Goal: Task Accomplishment & Management: Use online tool/utility

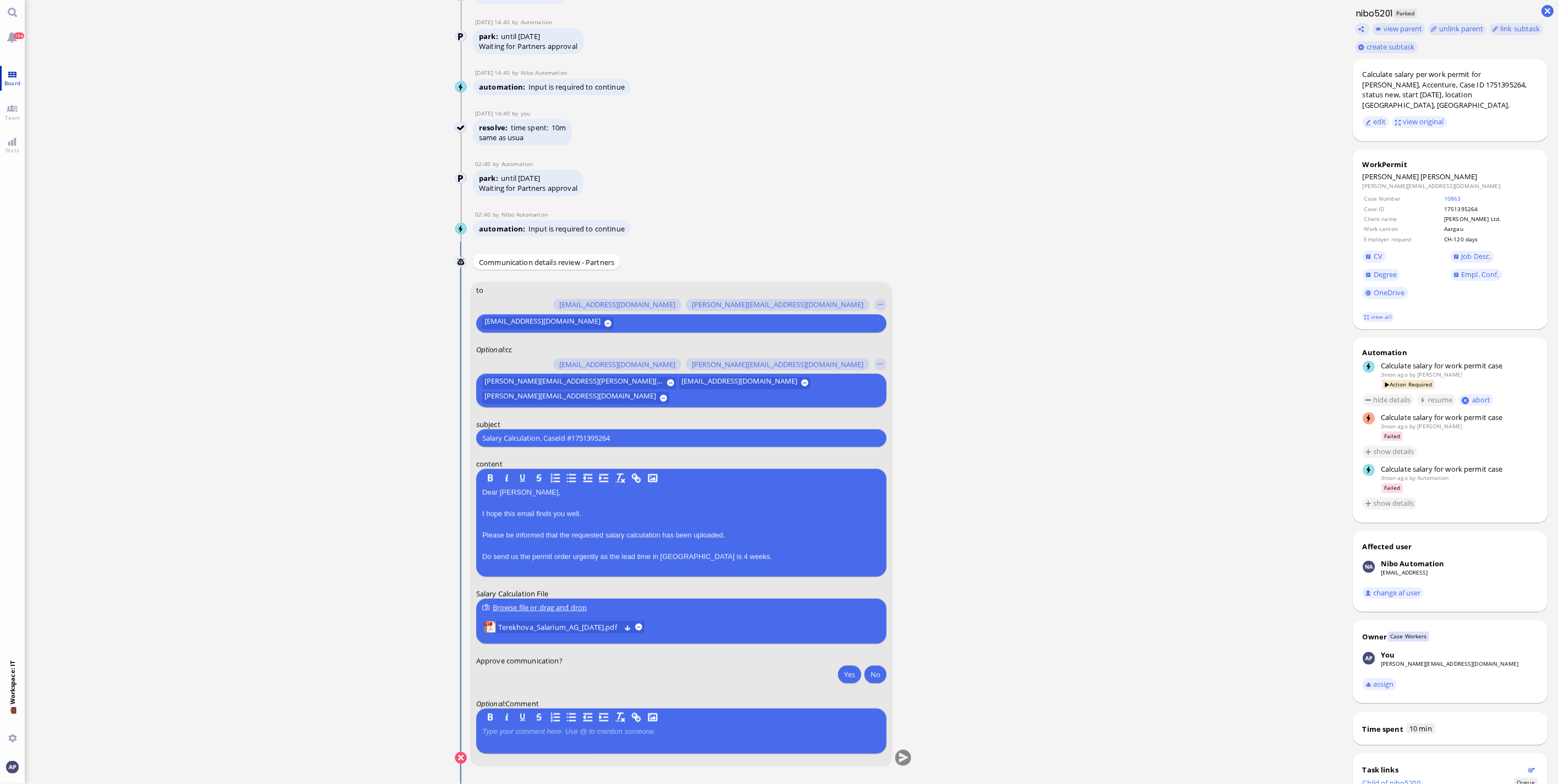
click at [17, 85] on span "Board" at bounding box center [12, 83] width 21 height 8
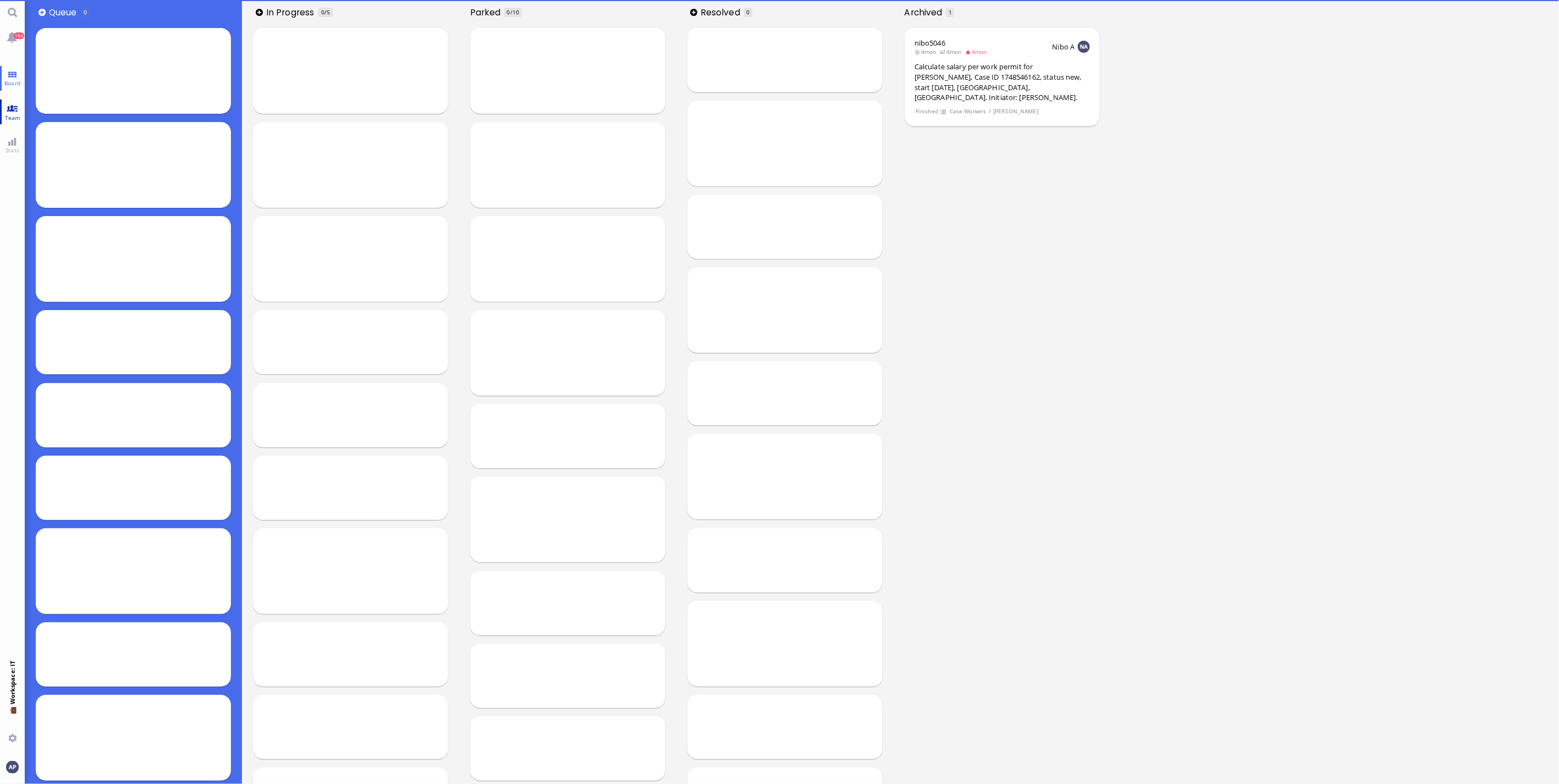
click at [17, 108] on link "Team" at bounding box center [12, 111] width 25 height 25
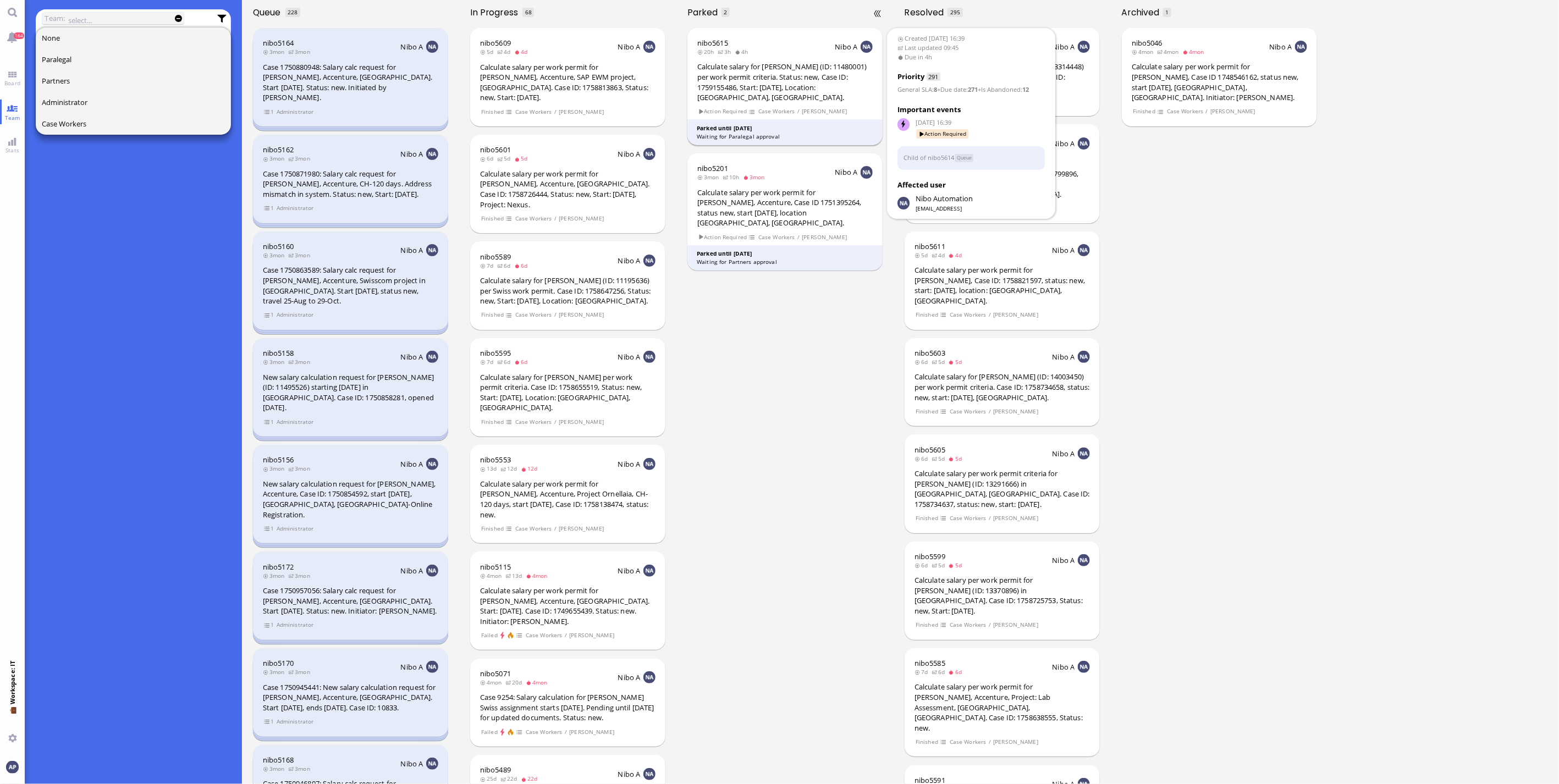
click at [772, 71] on div "Calculate salary for [PERSON_NAME] (ID: 11480001) per work permit criteria. Sta…" at bounding box center [785, 82] width 176 height 41
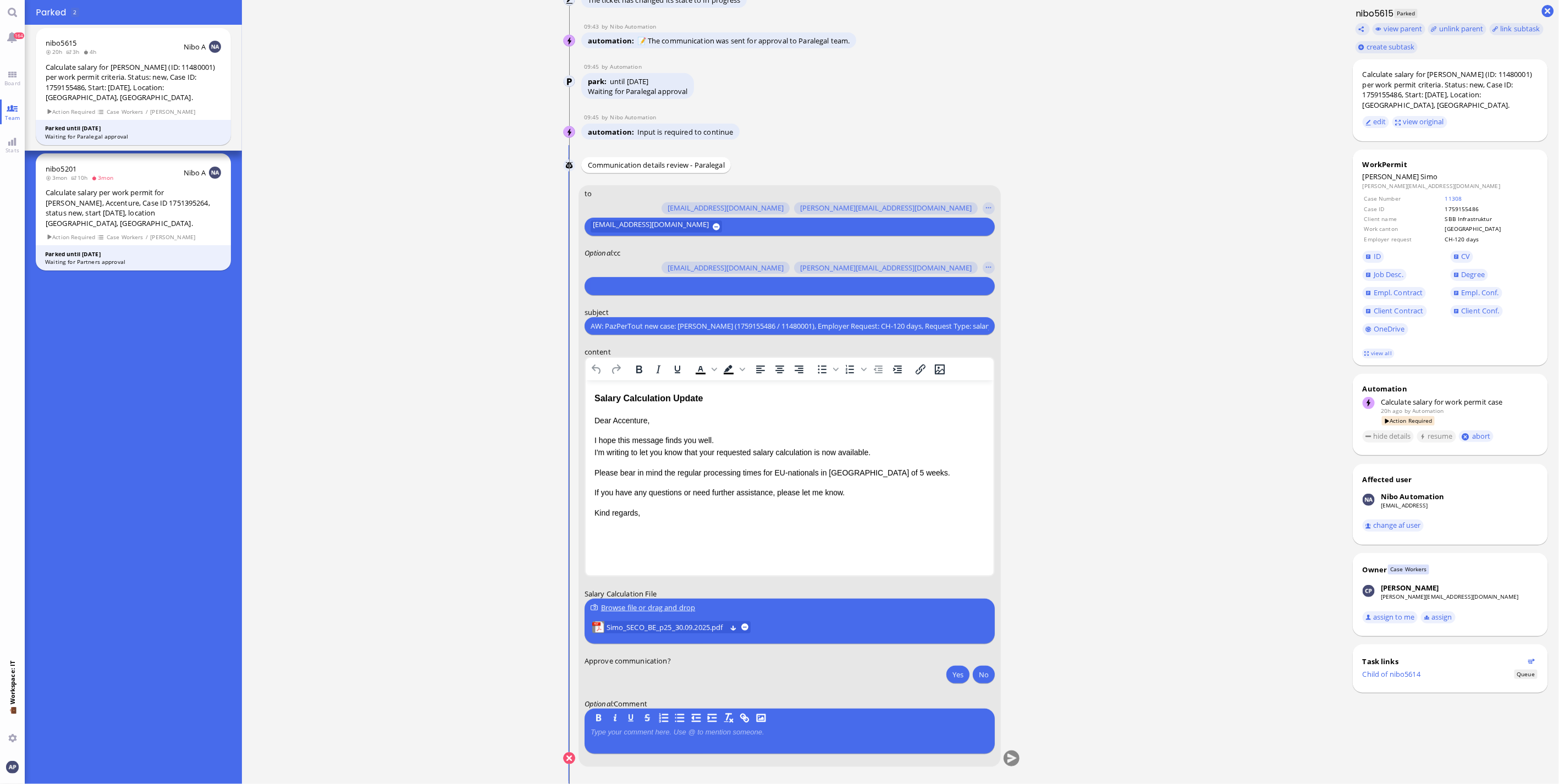
drag, startPoint x: 666, startPoint y: 279, endPoint x: 666, endPoint y: 289, distance: 10.0
click at [666, 279] on div at bounding box center [788, 286] width 398 height 15
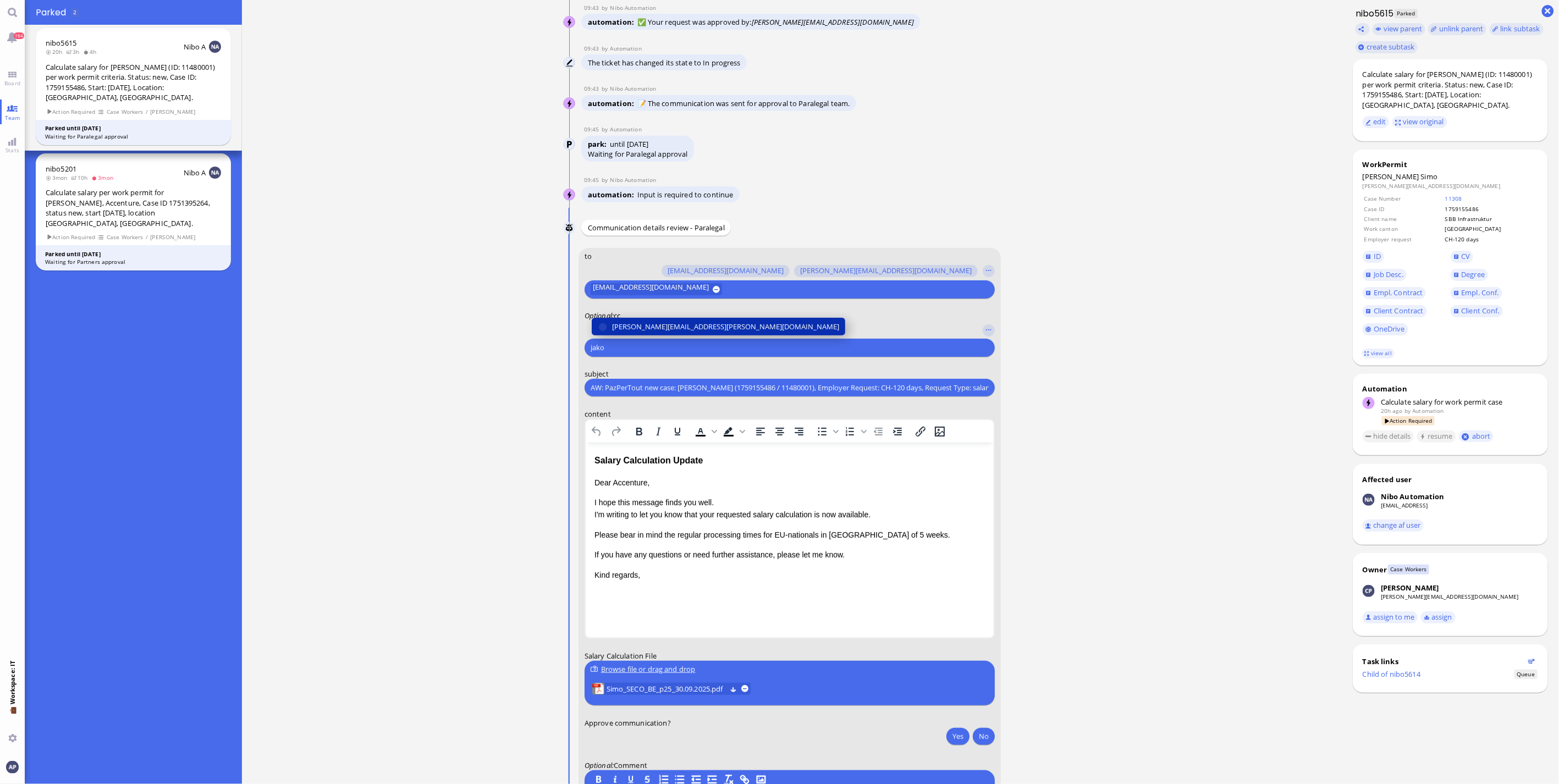
type input "jako"
click at [648, 321] on span "[PERSON_NAME][EMAIL_ADDRESS][PERSON_NAME][DOMAIN_NAME]" at bounding box center [725, 327] width 227 height 11
click at [772, 352] on input "text" at bounding box center [887, 348] width 198 height 11
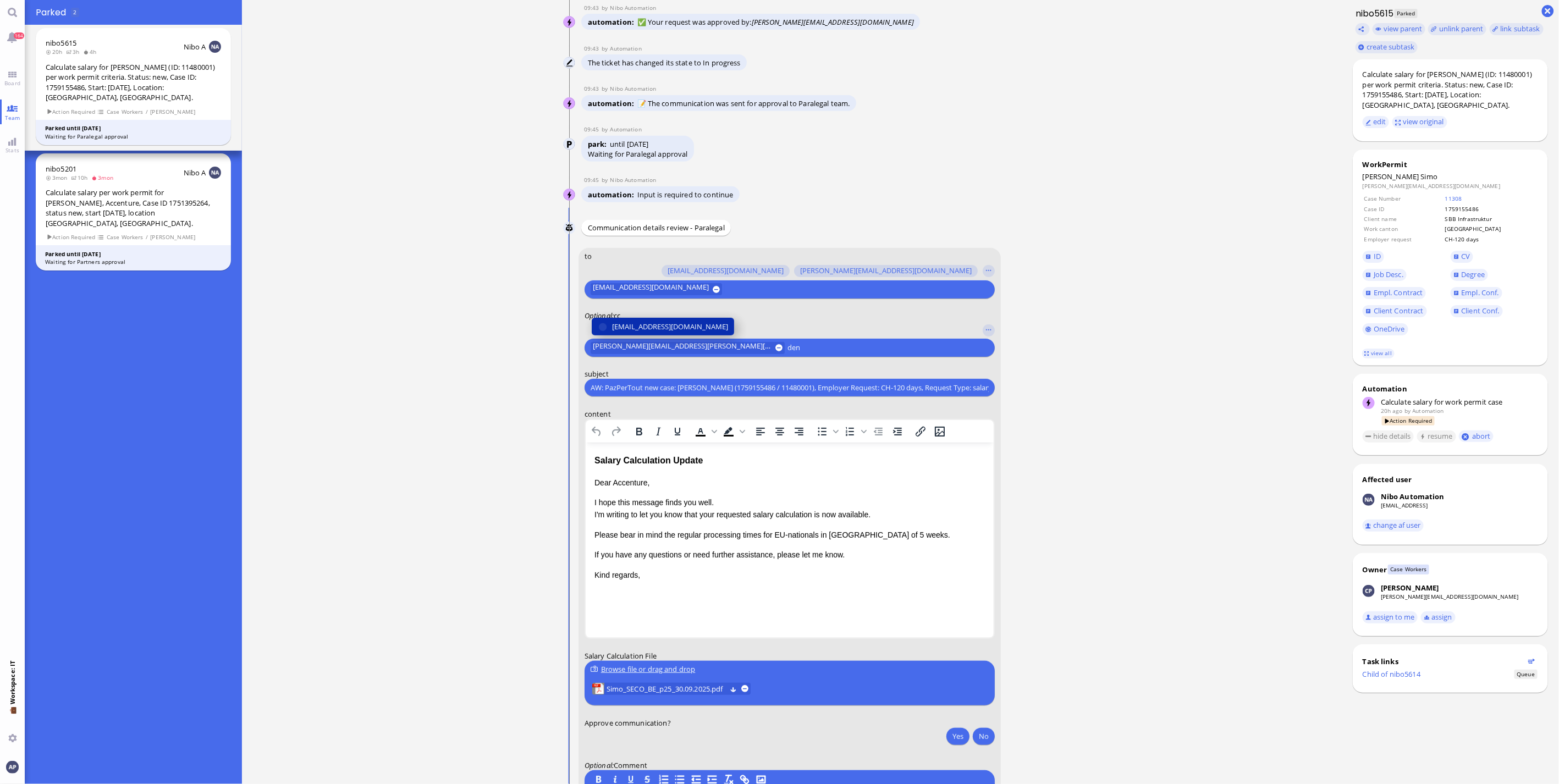
type input "den"
click at [638, 328] on span "[EMAIL_ADDRESS][DOMAIN_NAME]" at bounding box center [670, 327] width 116 height 11
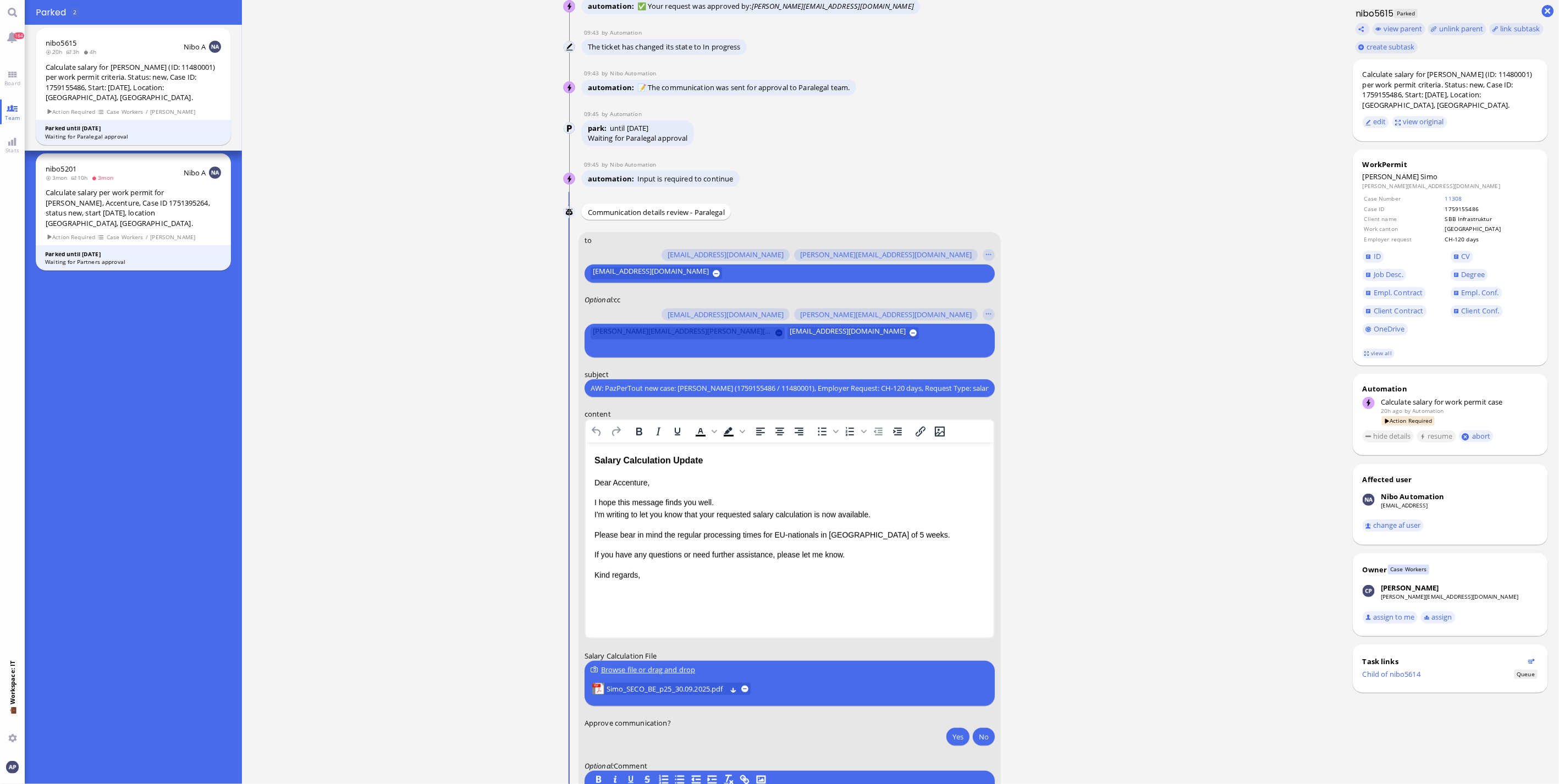
click at [702, 339] on button "[PERSON_NAME][EMAIL_ADDRESS][PERSON_NAME][DOMAIN_NAME]" at bounding box center [688, 333] width 194 height 12
click at [772, 337] on button at bounding box center [779, 333] width 7 height 7
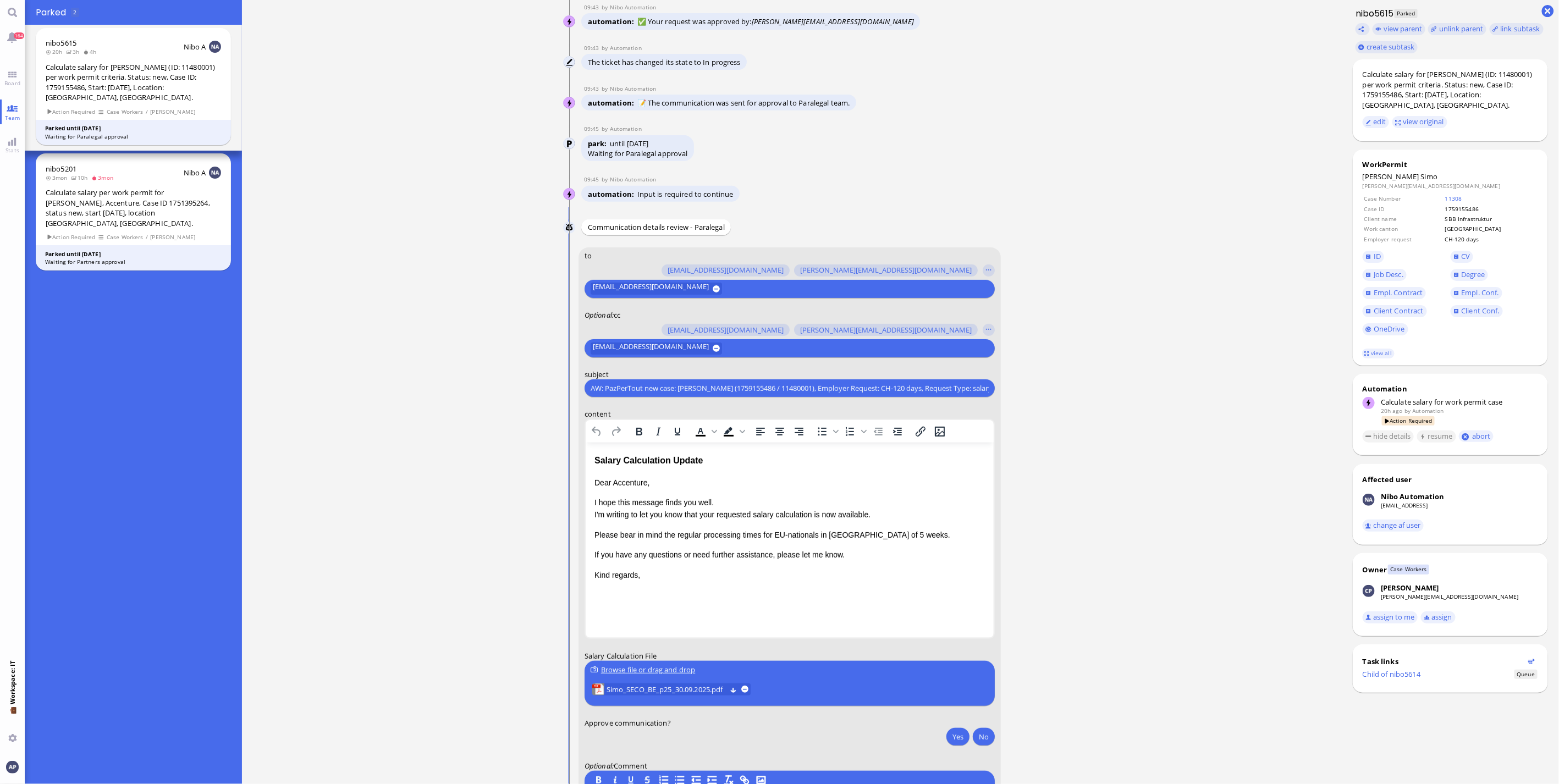
click at [734, 348] on input "text" at bounding box center [855, 348] width 261 height 11
type input "a"
type input "[PERSON_NAME]"
click at [591, 283] on button "[EMAIL_ADDRESS][DOMAIN_NAME]" at bounding box center [656, 289] width 131 height 12
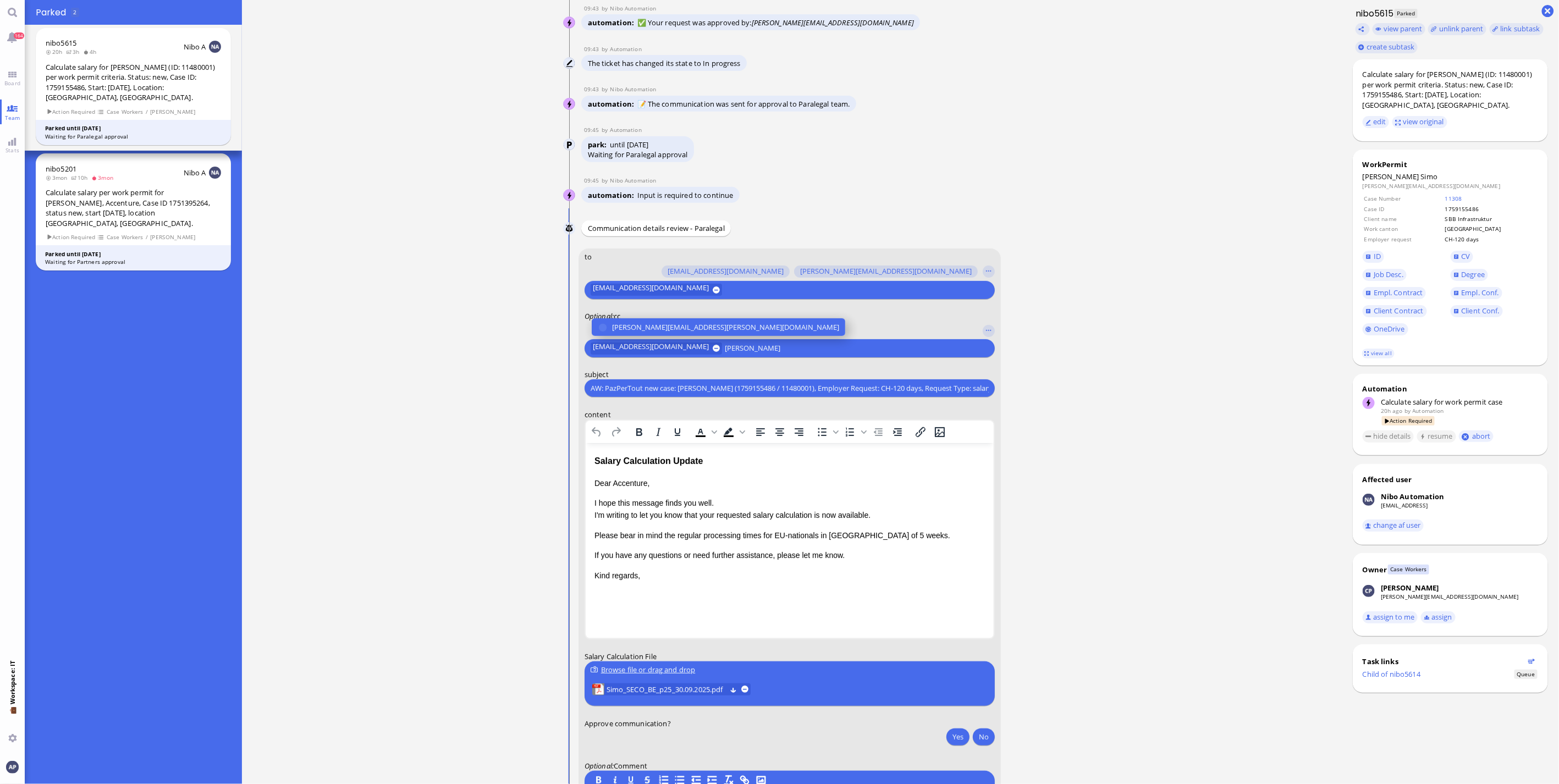
scroll to position [-62, 0]
click at [772, 328] on selector "[PERSON_NAME][EMAIL_ADDRESS][PERSON_NAME][DOMAIN_NAME] [PERSON_NAME][DOMAIN_NAM…" at bounding box center [790, 339] width 410 height 36
click at [772, 344] on input "[PERSON_NAME]" at bounding box center [855, 347] width 261 height 11
click at [699, 328] on span "[PERSON_NAME][EMAIL_ADDRESS][PERSON_NAME][DOMAIN_NAME]" at bounding box center [725, 327] width 227 height 11
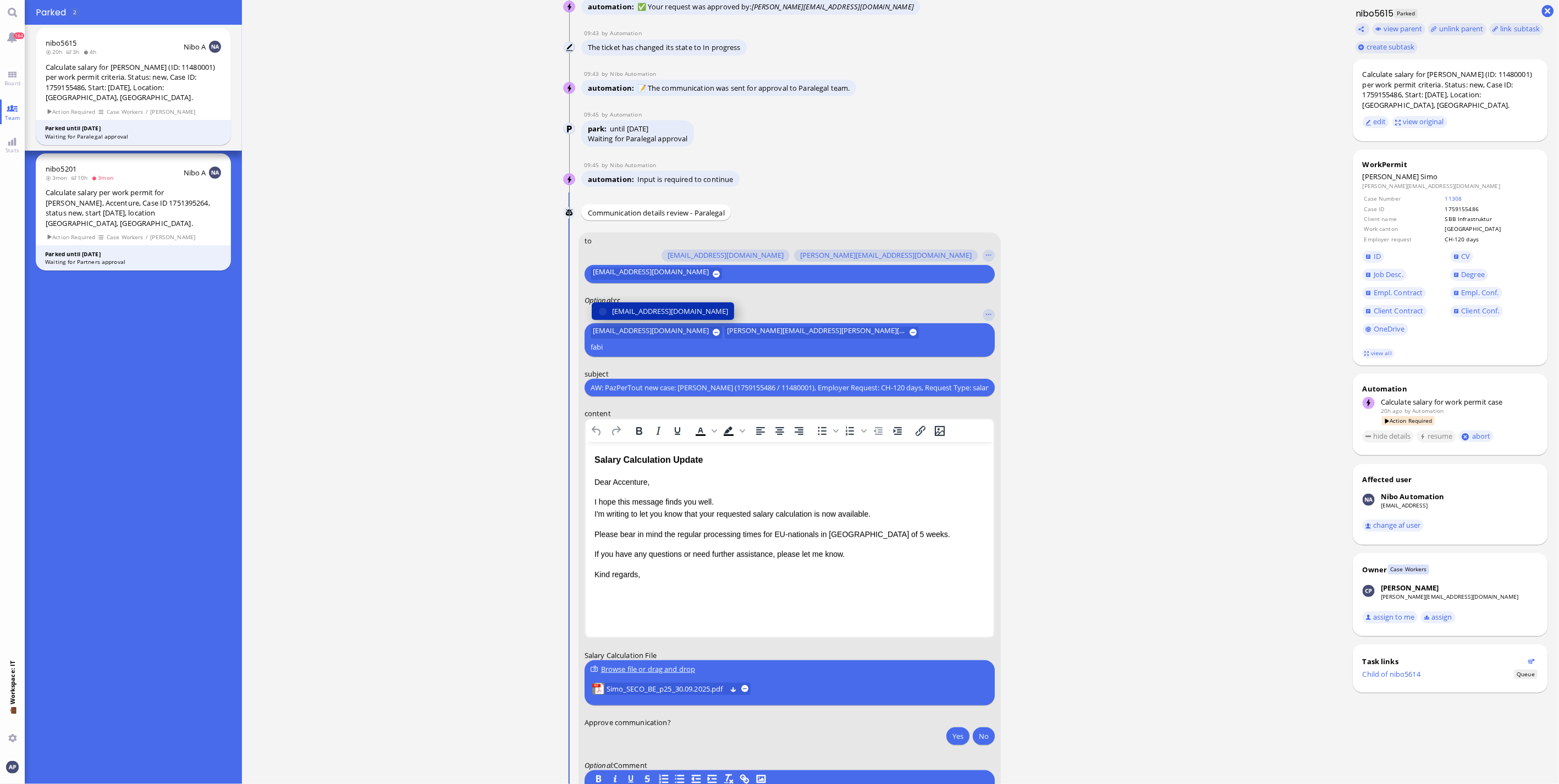
type input "fabi"
click at [710, 317] on span "[EMAIL_ADDRESS][DOMAIN_NAME]" at bounding box center [670, 311] width 116 height 11
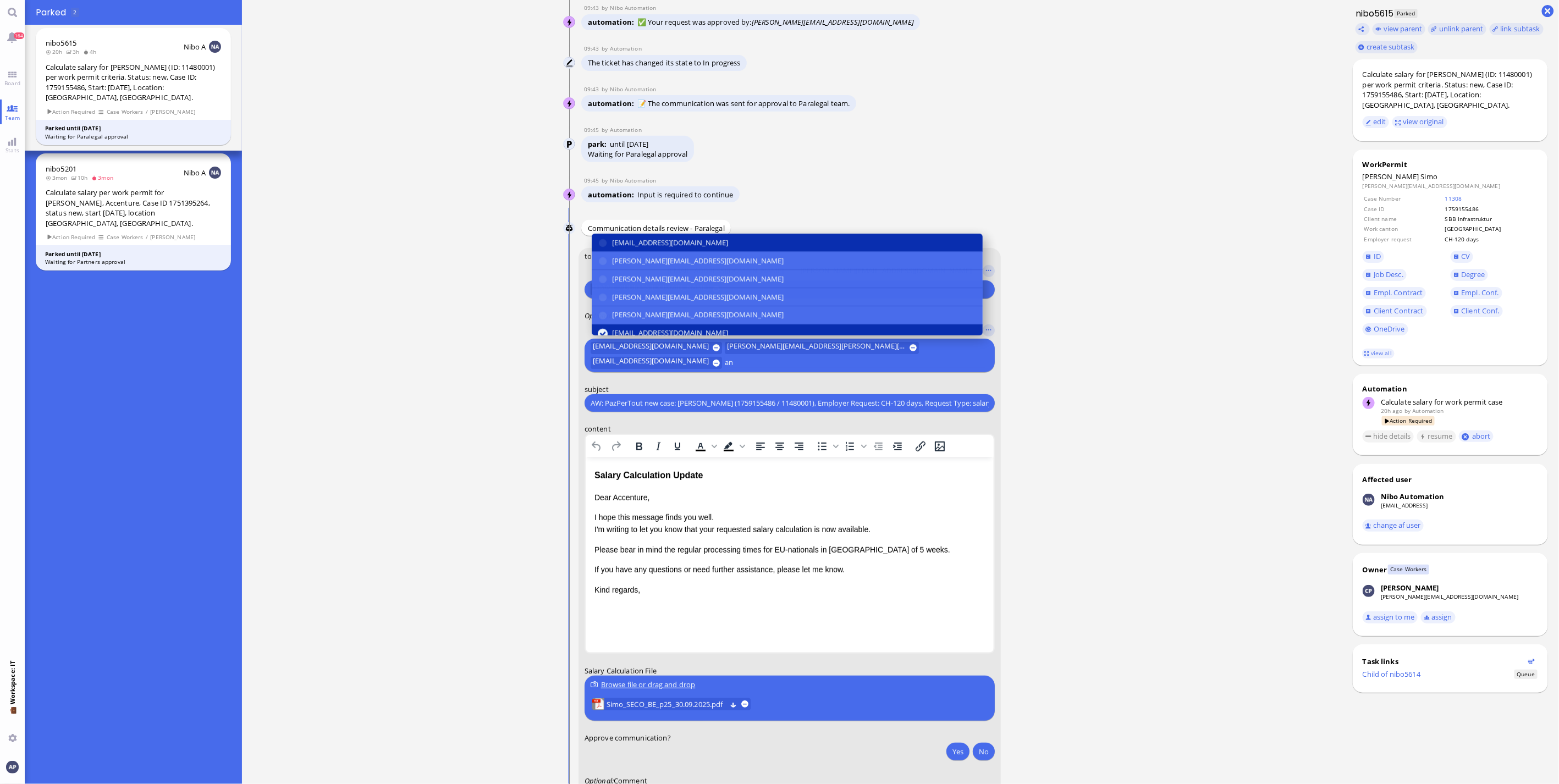
scroll to position [-76, 0]
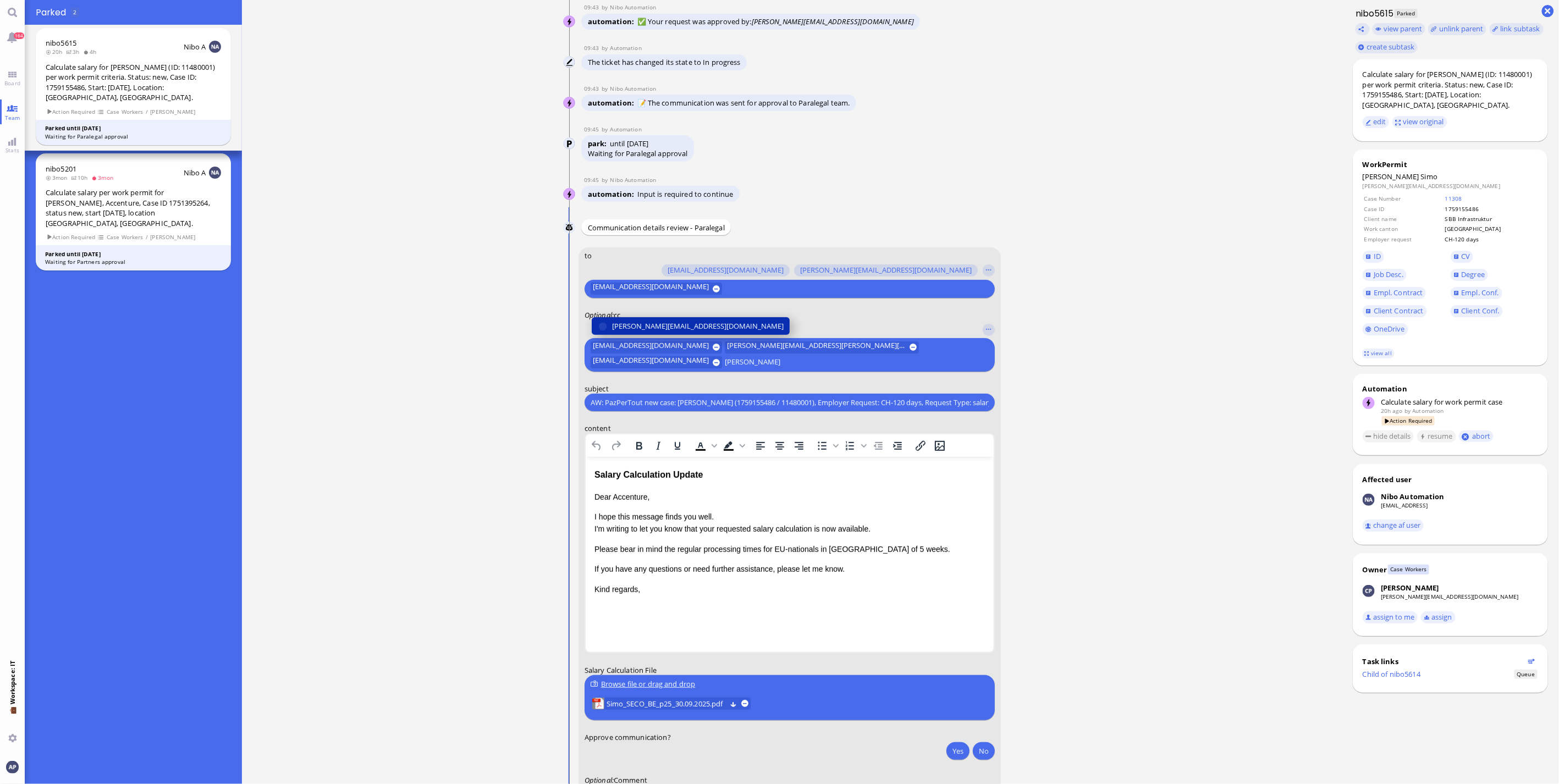
type input "[PERSON_NAME]"
click at [710, 322] on span "[PERSON_NAME][EMAIL_ADDRESS][DOMAIN_NAME]" at bounding box center [697, 326] width 171 height 11
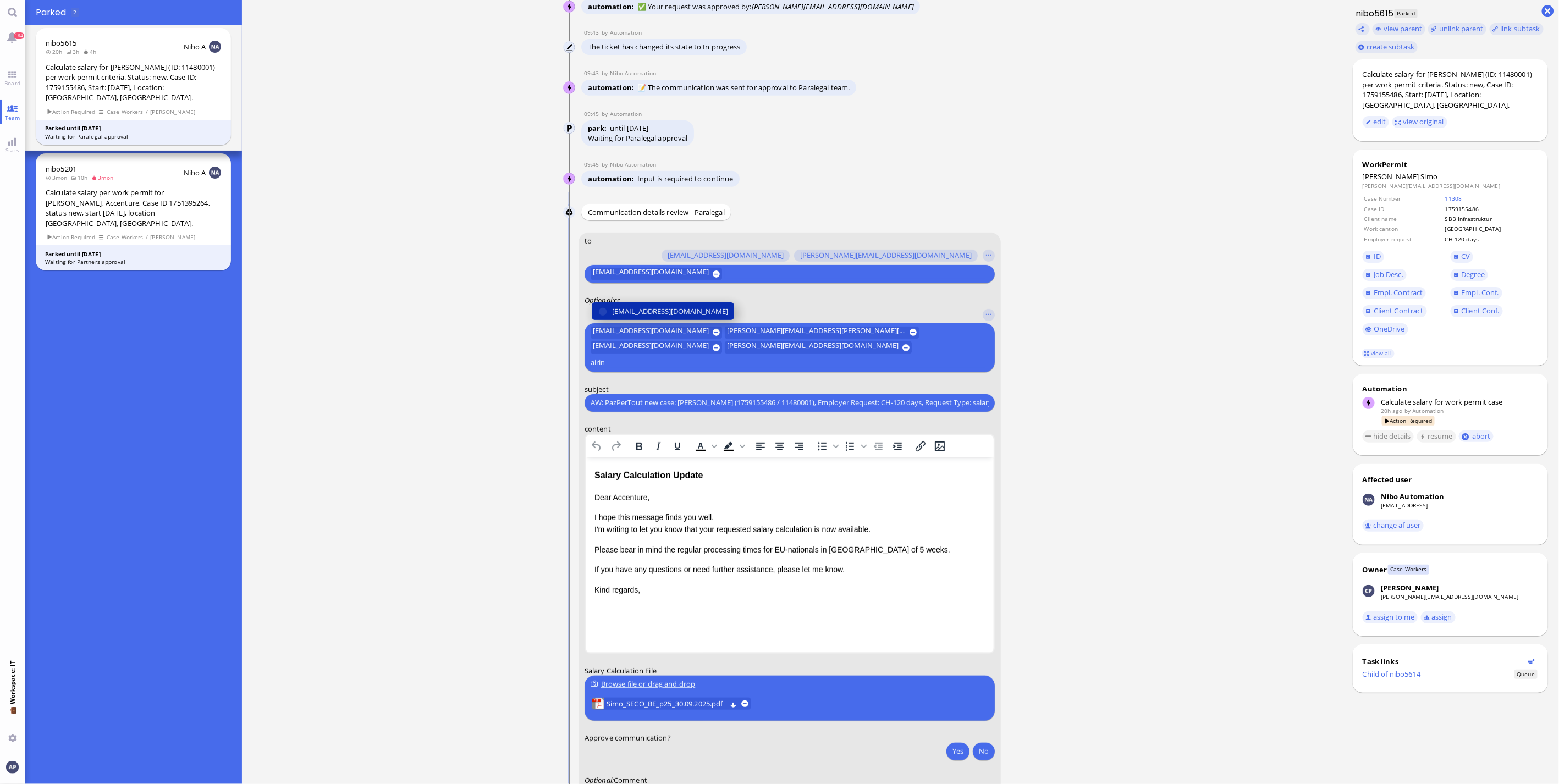
type input "airin"
click at [710, 316] on span "[EMAIL_ADDRESS][DOMAIN_NAME]" at bounding box center [670, 310] width 116 height 11
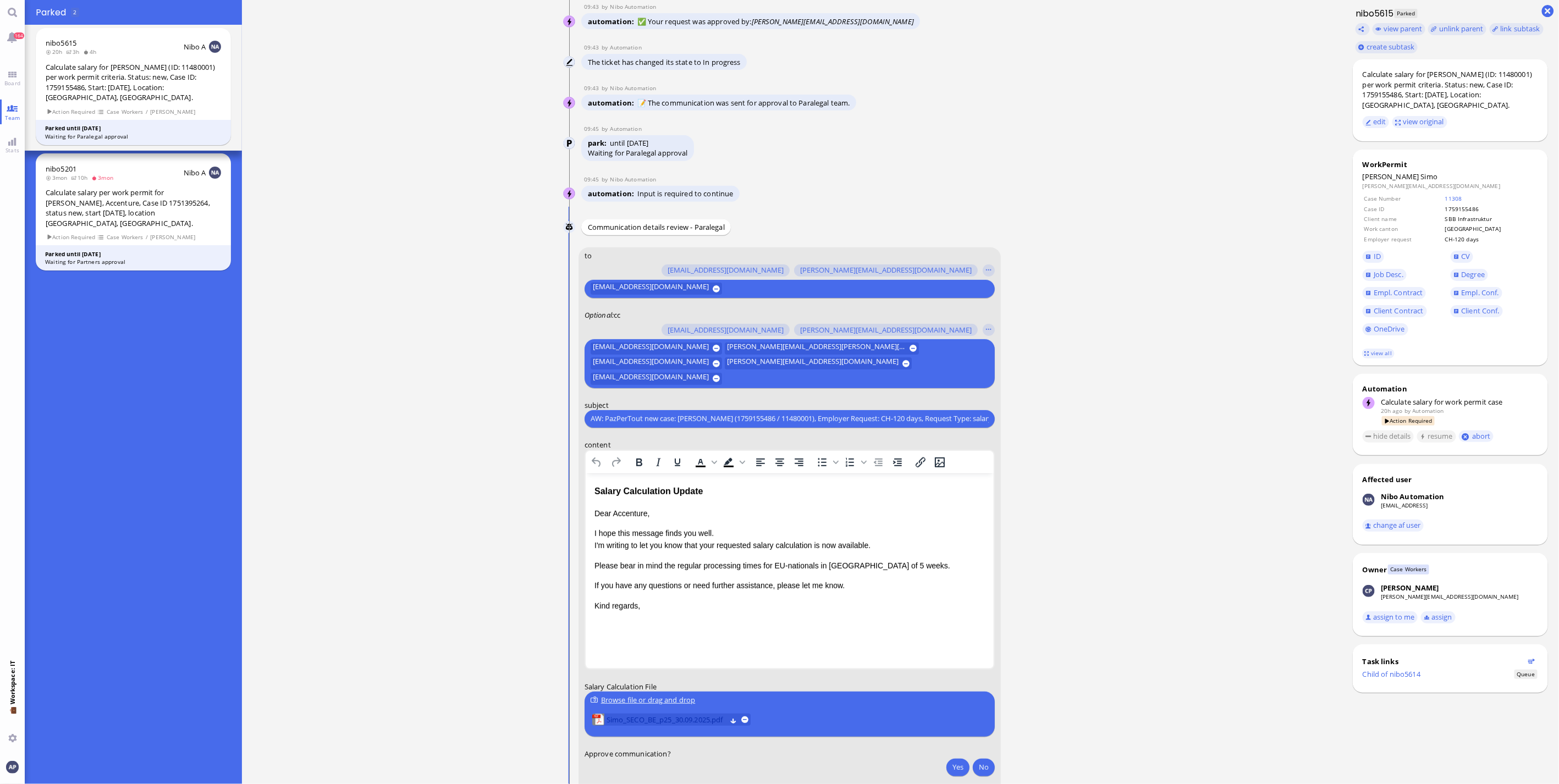
click at [680, 354] on span "Simo_SECO_BE_p25_30.09.2025.pdf" at bounding box center [666, 719] width 120 height 12
click at [635, 354] on div "Salary Calculation Update" at bounding box center [789, 491] width 390 height 15
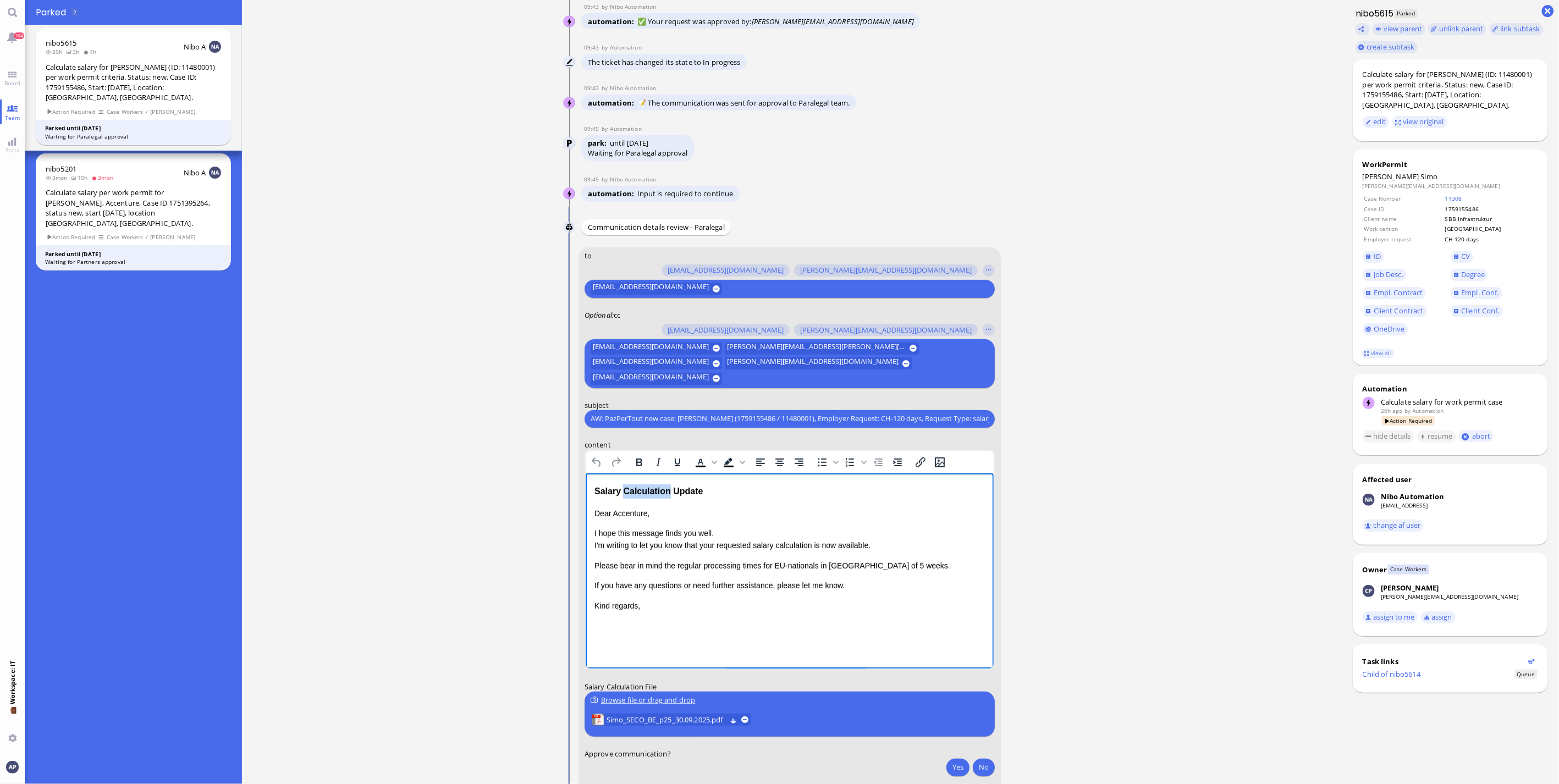
click at [635, 354] on div "Salary Calculation Update" at bounding box center [789, 491] width 390 height 15
click at [635, 354] on div "Salary Calculation Update" at bounding box center [789, 491] width 390 height 15
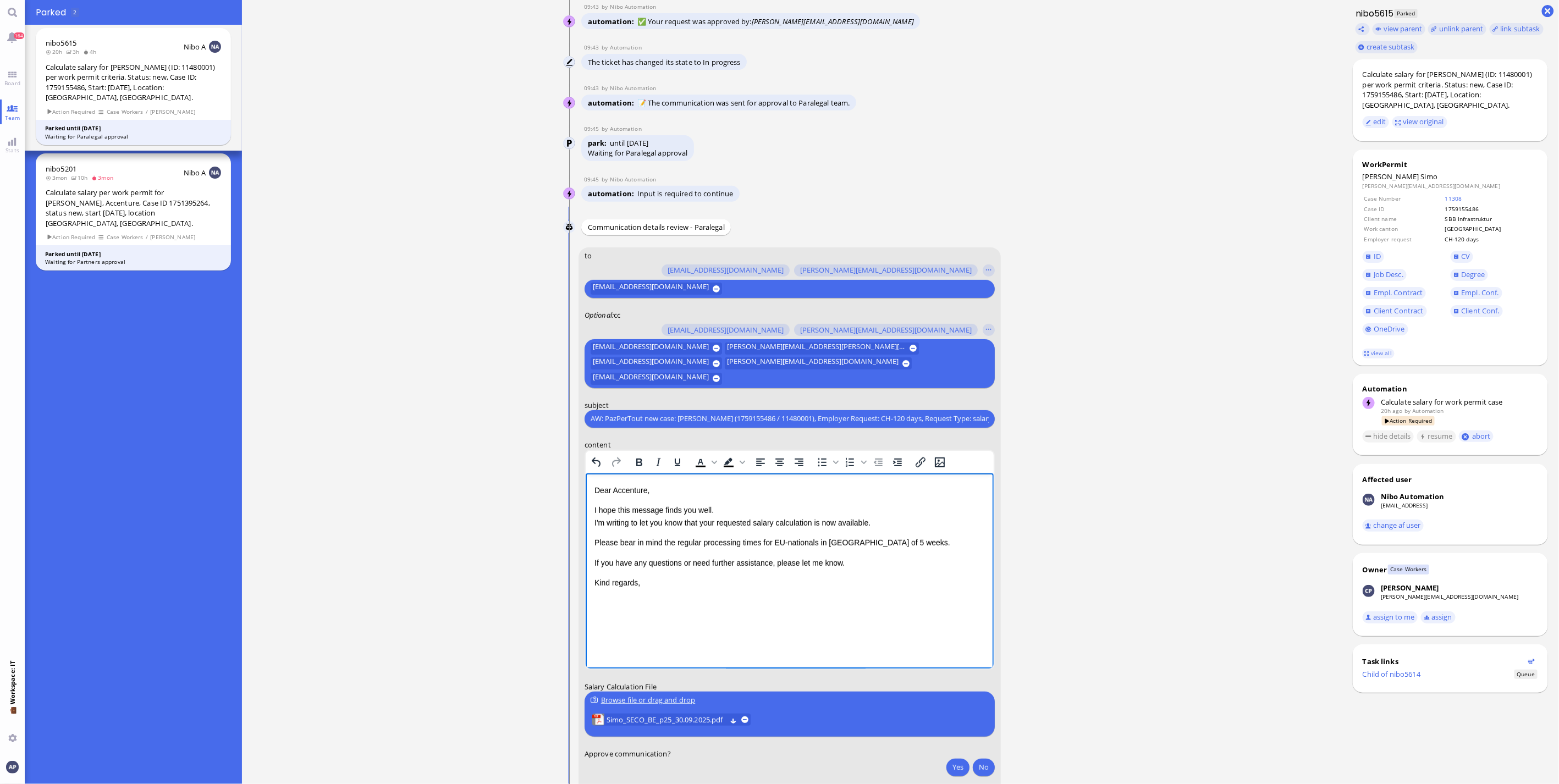
click at [638, 354] on p "Dear Accenture," at bounding box center [789, 490] width 390 height 12
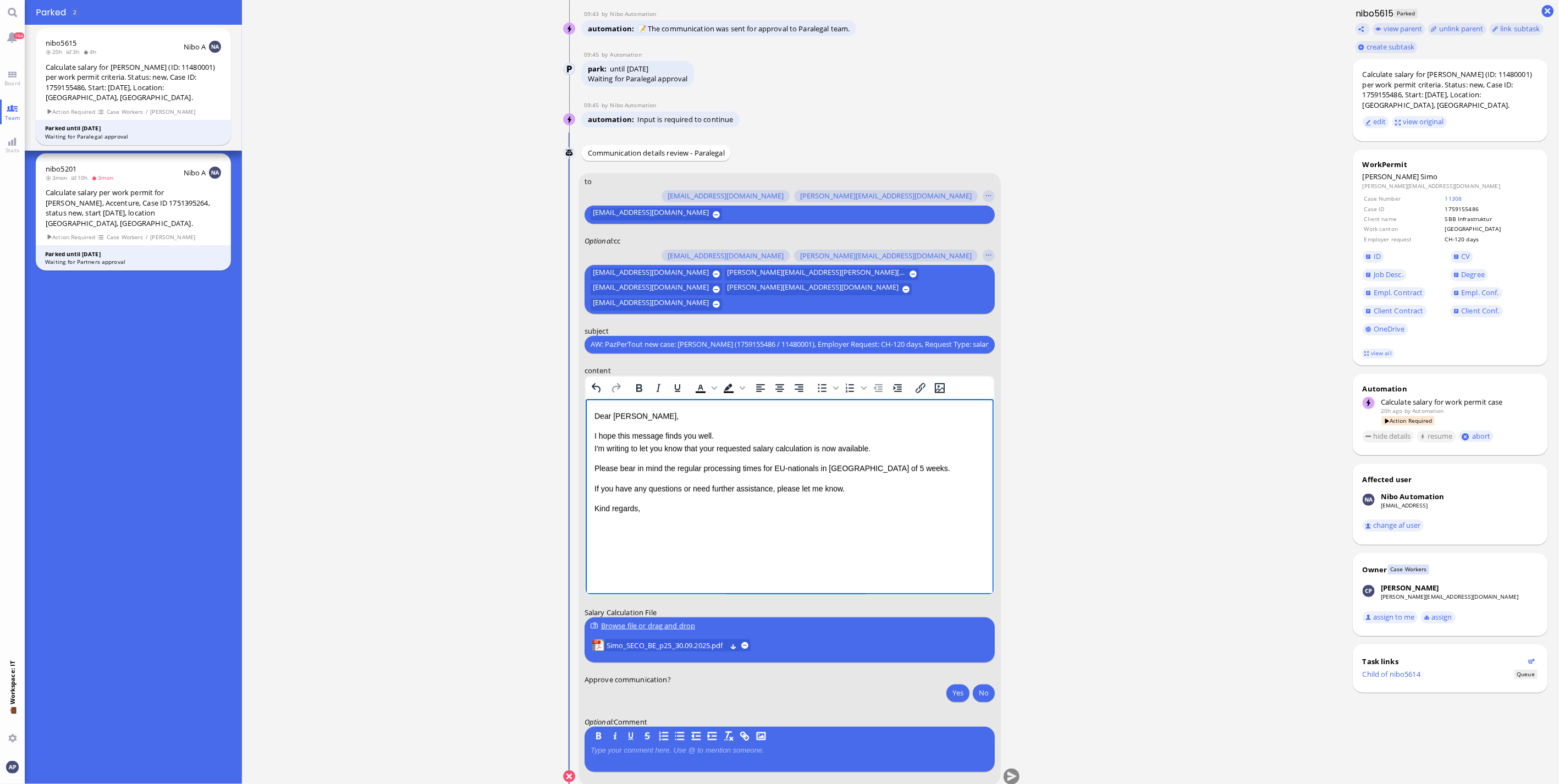
scroll to position [0, 0]
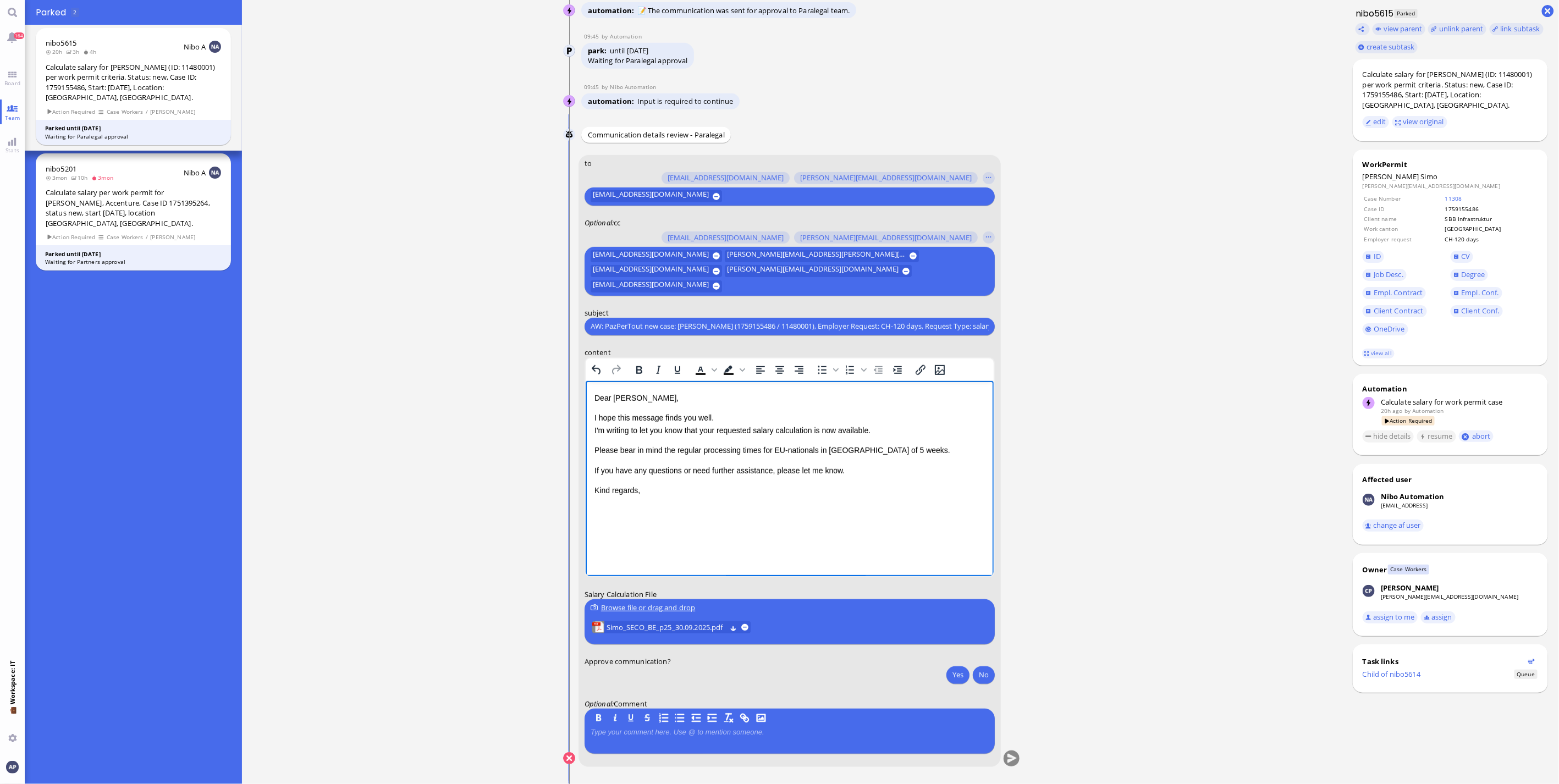
click at [772, 354] on p "Please bear in mind the regular processing times for EU-nationals in [GEOGRAPHI…" at bounding box center [789, 449] width 390 height 12
click at [772, 354] on p "I hope this message finds you well. I'm writing to let you know that your reque…" at bounding box center [789, 423] width 390 height 25
click at [596, 354] on p "Please always provide us with the extension confirmation mail from SBB instead …" at bounding box center [789, 456] width 390 height 25
click at [691, 354] on p "For the RCS project, please always provide us with the extension confirmation m…" at bounding box center [789, 456] width 390 height 25
click at [672, 354] on p "For the RCS project, please always provide us with the extension confirmation m…" at bounding box center [789, 456] width 390 height 25
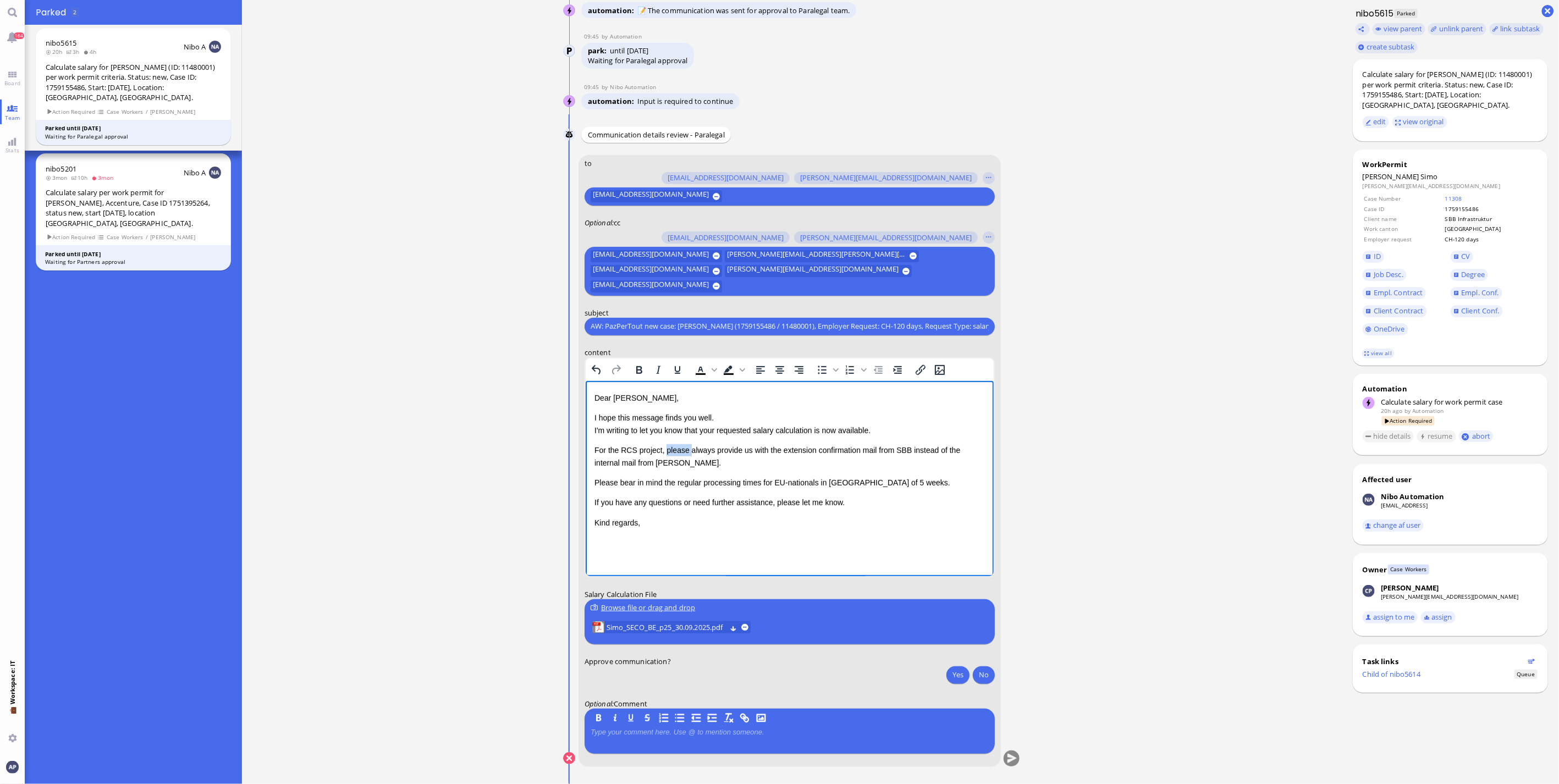
click at [672, 354] on p "For the RCS project, please always provide us with the extension confirmation m…" at bounding box center [789, 456] width 390 height 25
drag, startPoint x: 692, startPoint y: 462, endPoint x: 591, endPoint y: 449, distance: 101.8
click at [591, 354] on html "Dear [PERSON_NAME], I hope this message finds you well. I'm writing to let you …" at bounding box center [789, 460] width 408 height 159
copy p "For the RCS project, do always provide us with the extension confirmation mail …"
click at [772, 354] on button "Yes" at bounding box center [958, 674] width 23 height 18
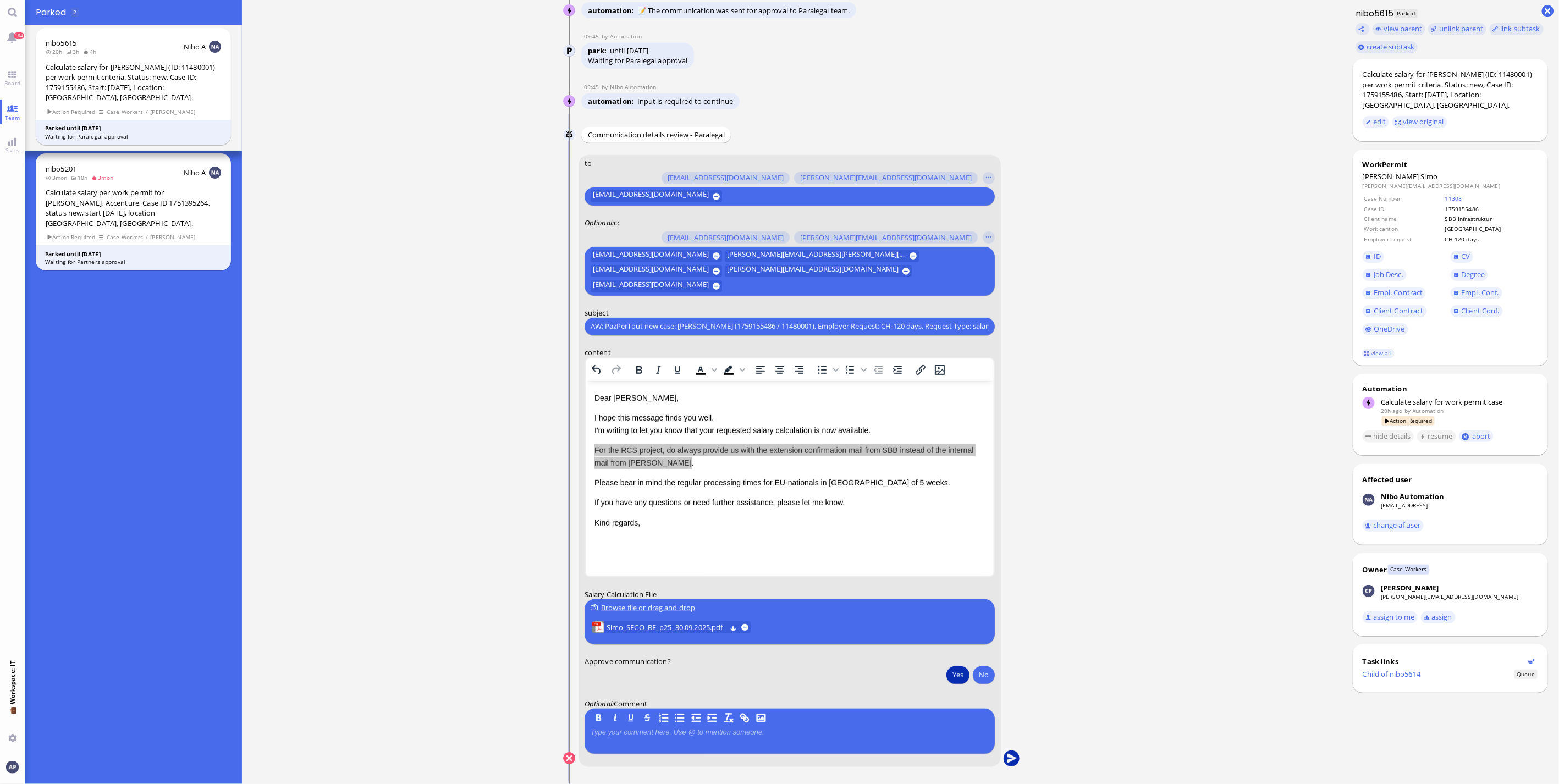
click at [772, 354] on button "submit" at bounding box center [1011, 758] width 16 height 16
click at [772, 354] on button "Yes" at bounding box center [958, 674] width 23 height 18
click at [772, 354] on button "submit" at bounding box center [1011, 758] width 16 height 16
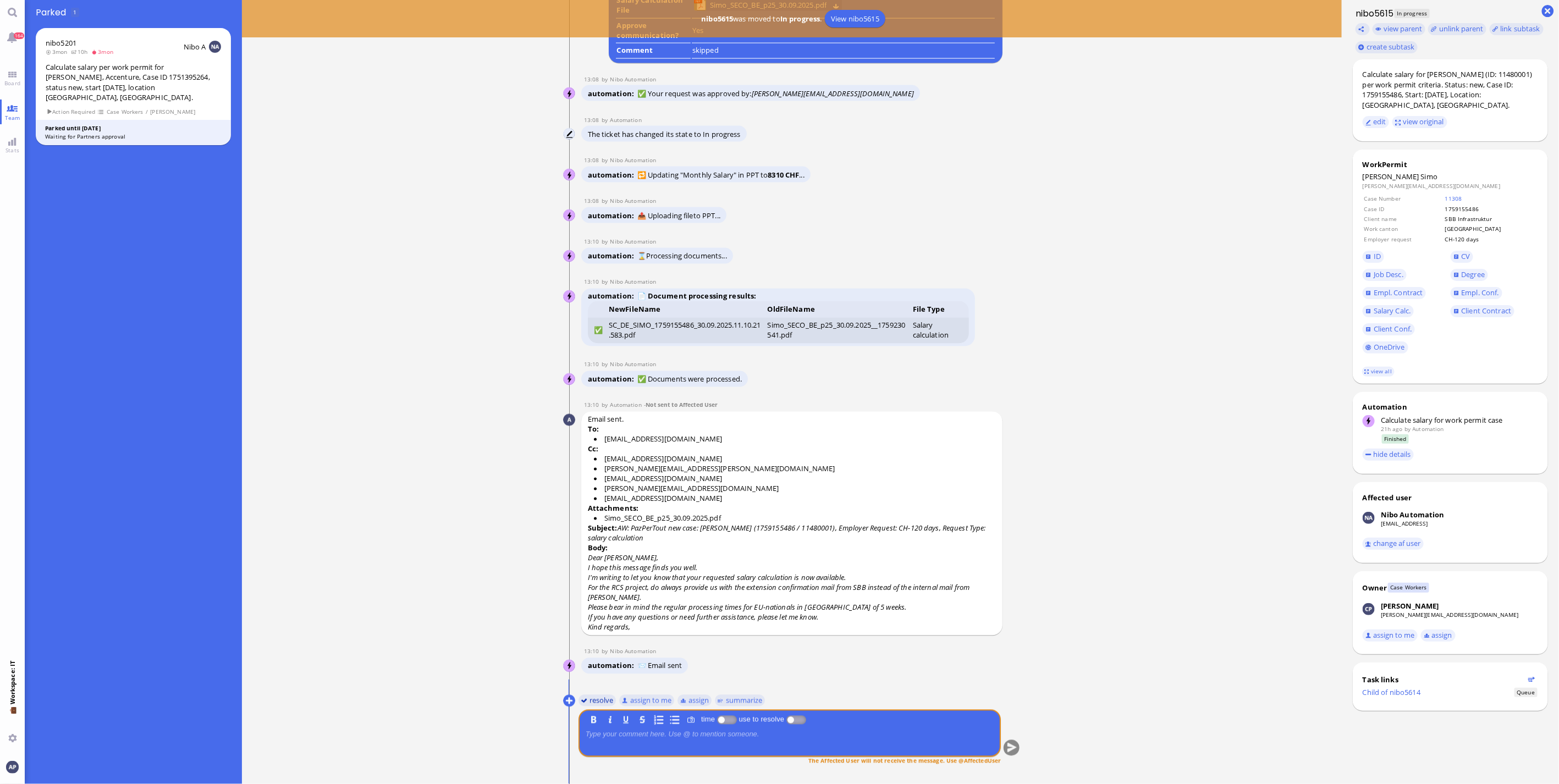
click at [601, 354] on button "resolve" at bounding box center [597, 701] width 38 height 12
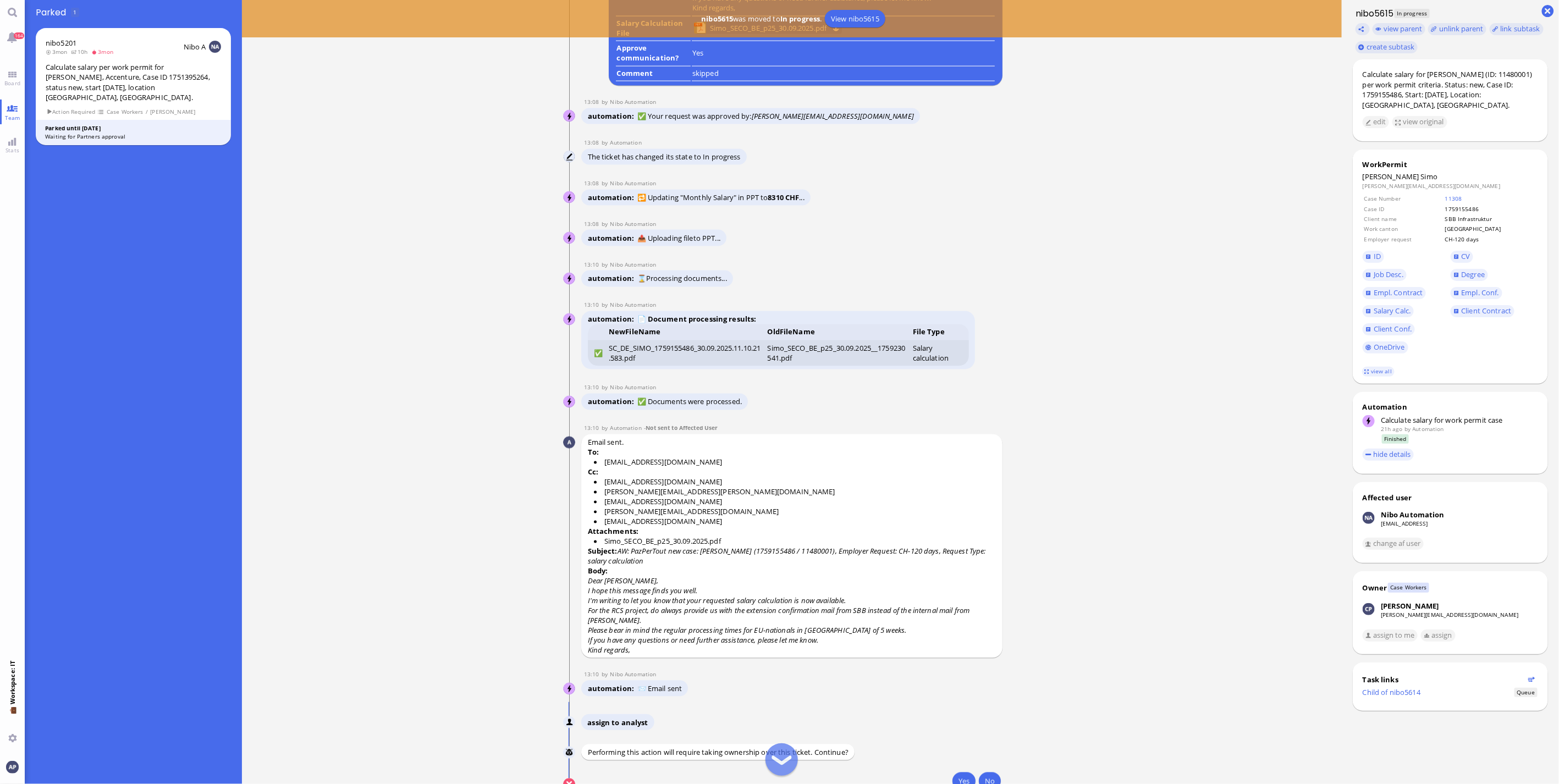
scroll to position [1, 0]
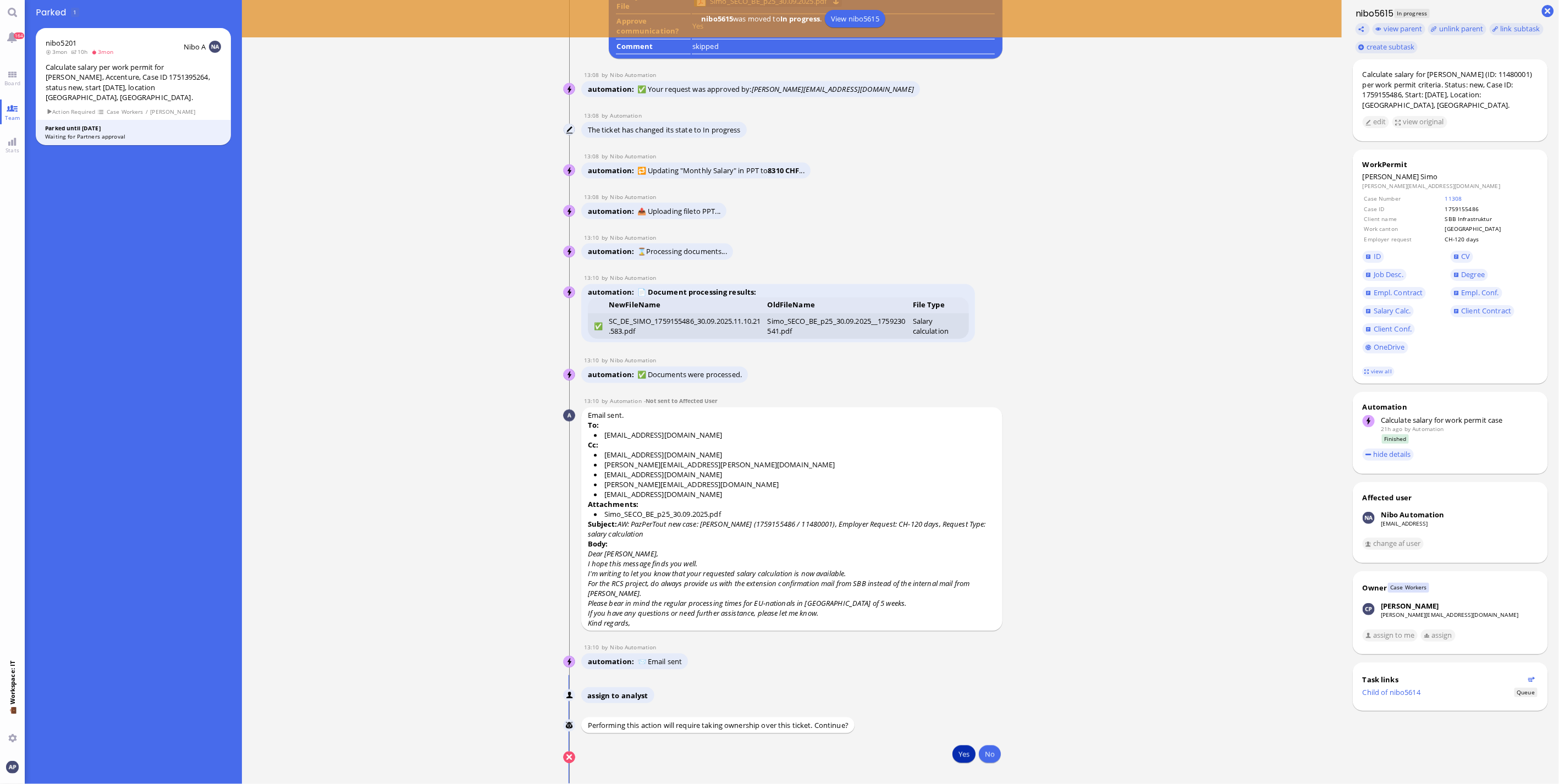
click at [772, 354] on button "Yes" at bounding box center [964, 754] width 23 height 18
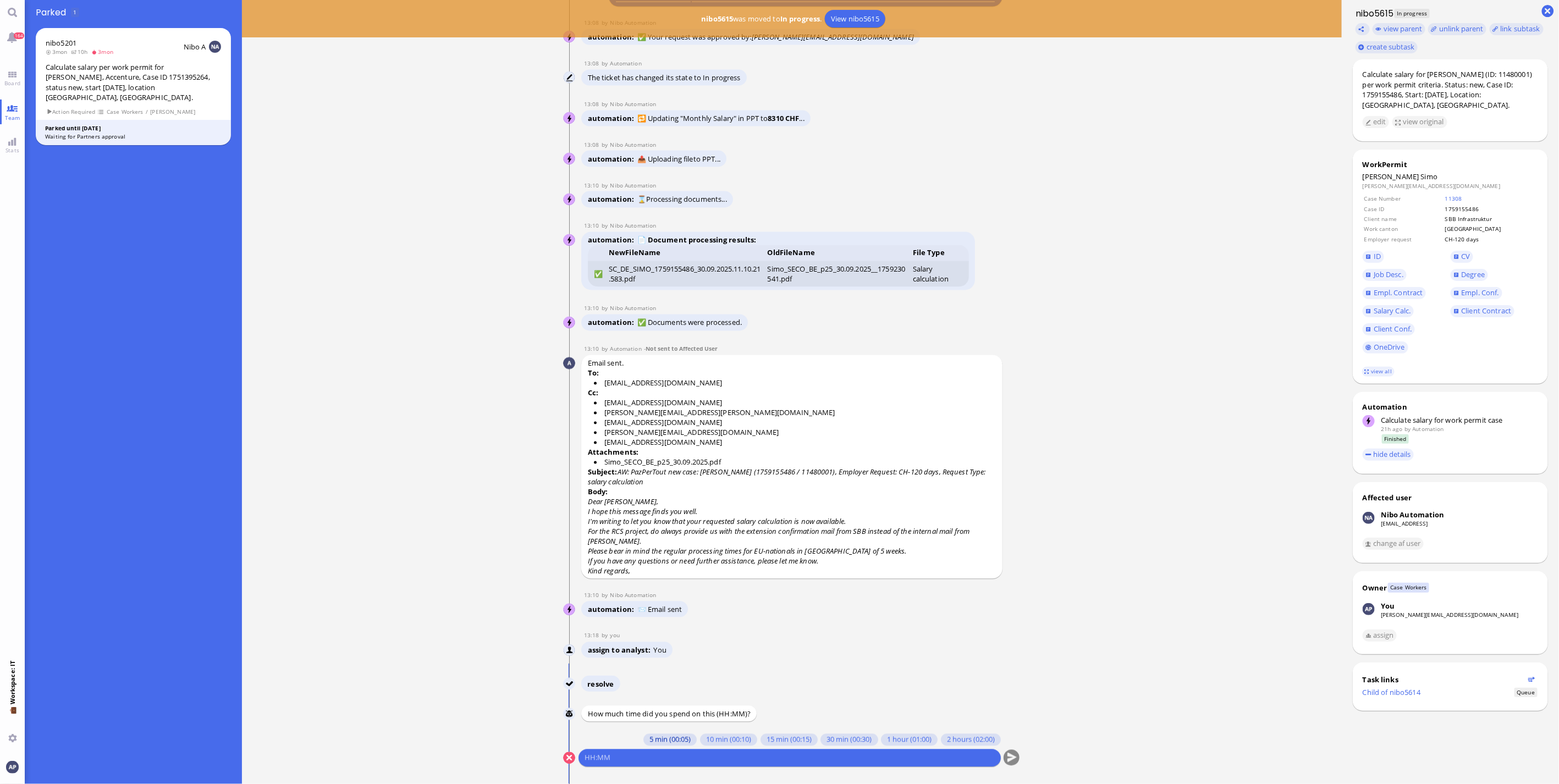
click at [658, 354] on button "5 min (00:05)" at bounding box center [670, 740] width 53 height 12
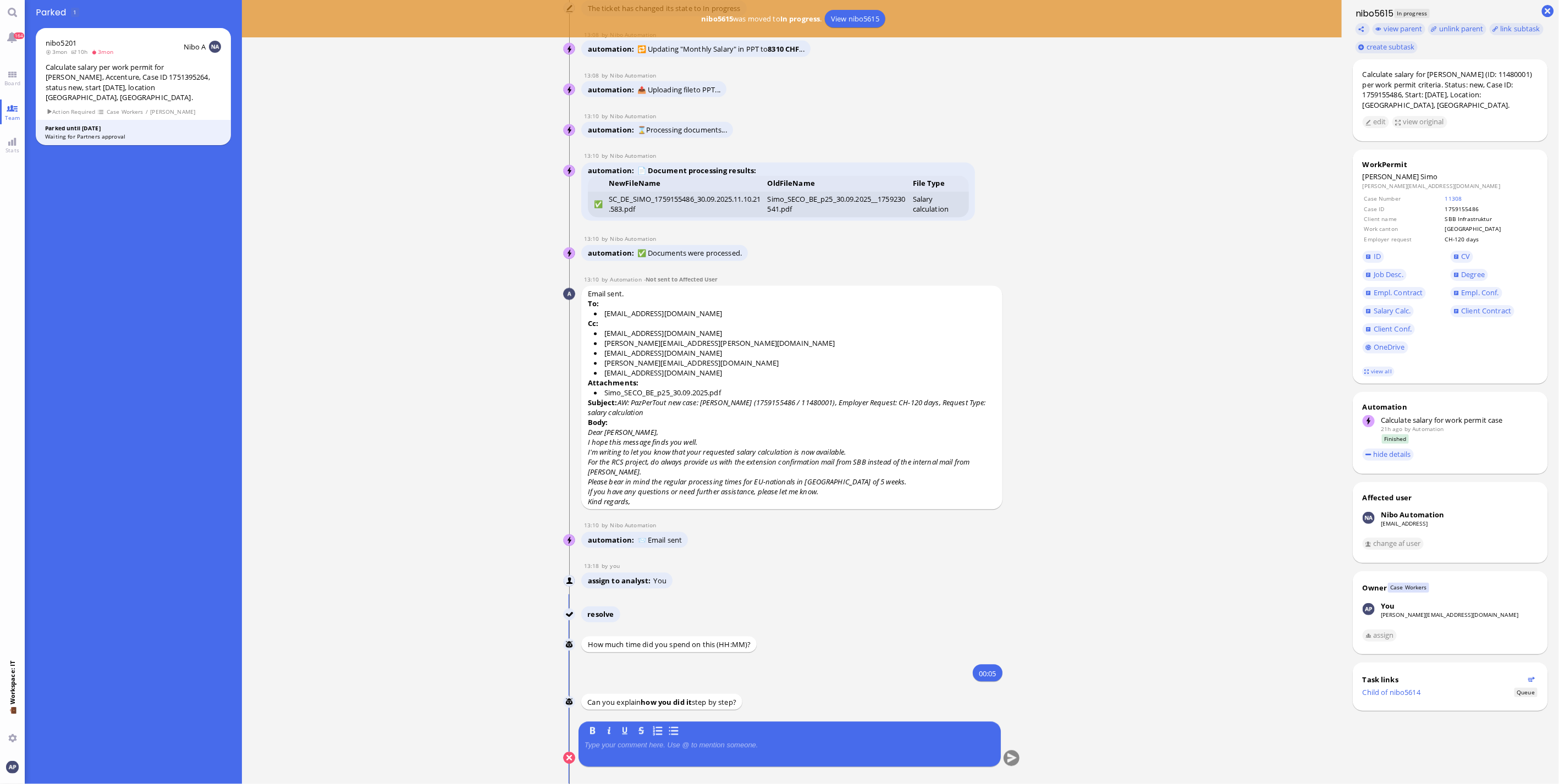
click at [668, 354] on div at bounding box center [790, 753] width 410 height 23
click at [772, 354] on button "submit" at bounding box center [1011, 758] width 16 height 16
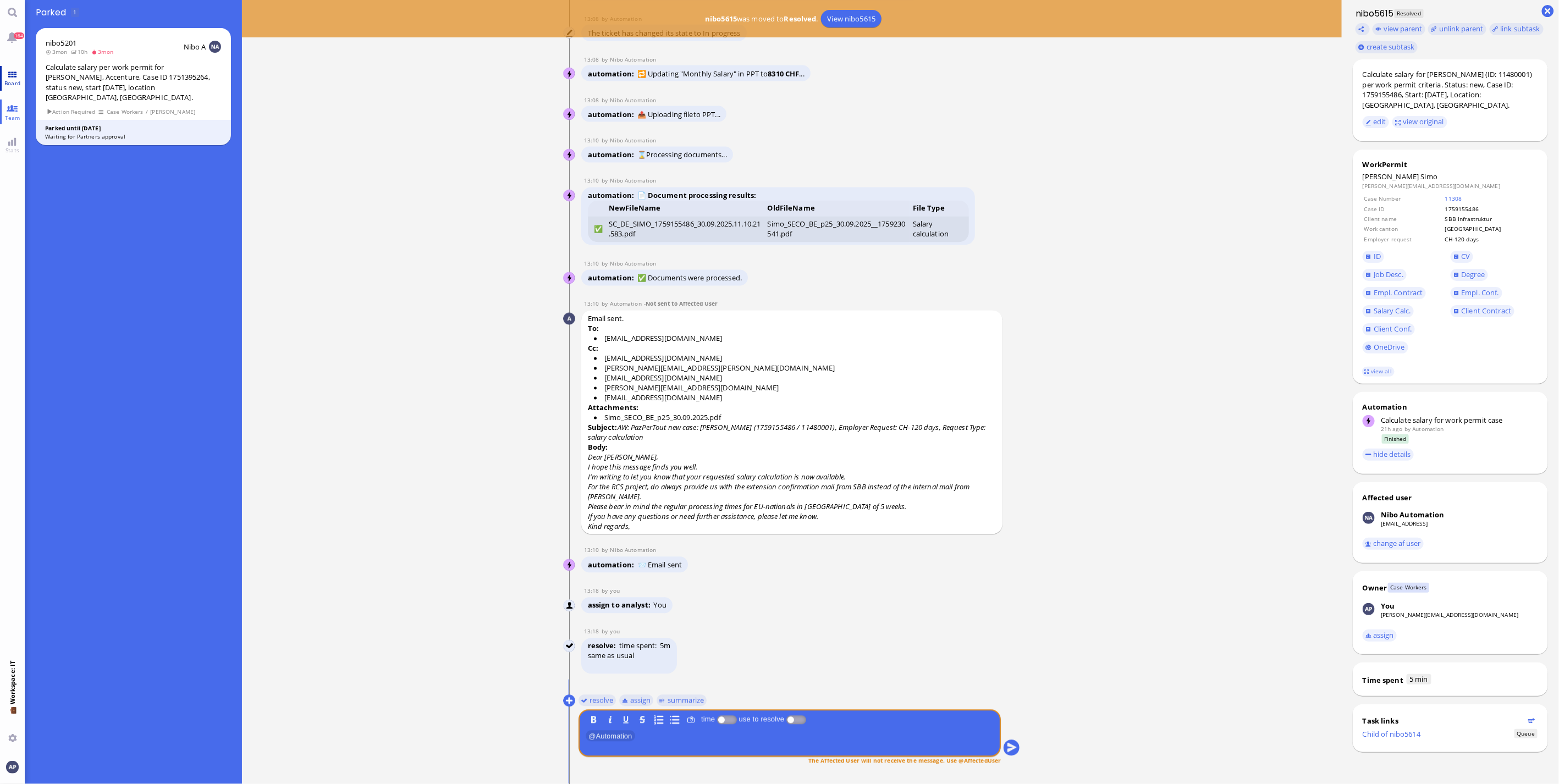
click at [20, 68] on link "Board" at bounding box center [12, 78] width 25 height 25
